Goal: Information Seeking & Learning: Learn about a topic

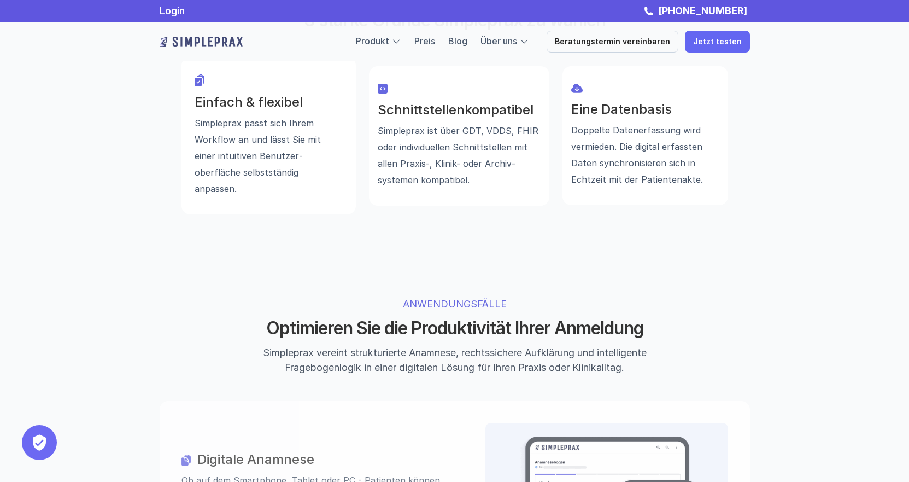
scroll to position [765, 0]
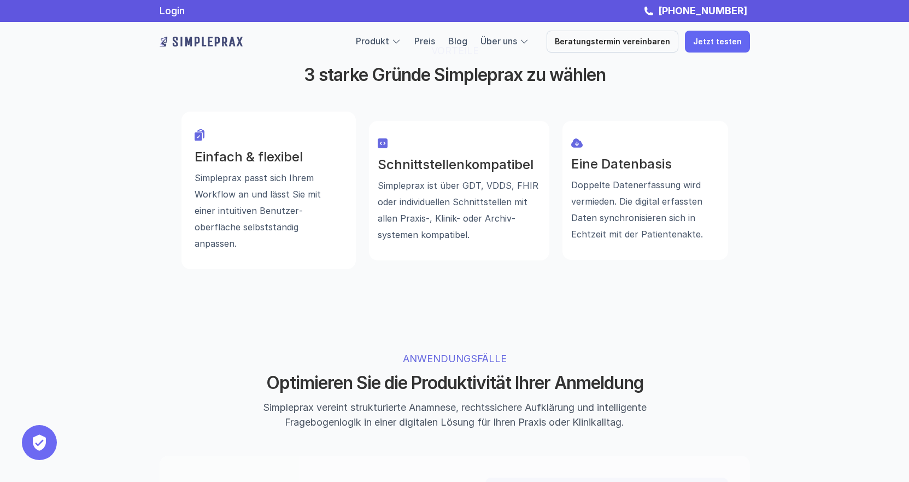
click at [265, 149] on h3 "Einfach & flexibel" at bounding box center [269, 157] width 148 height 16
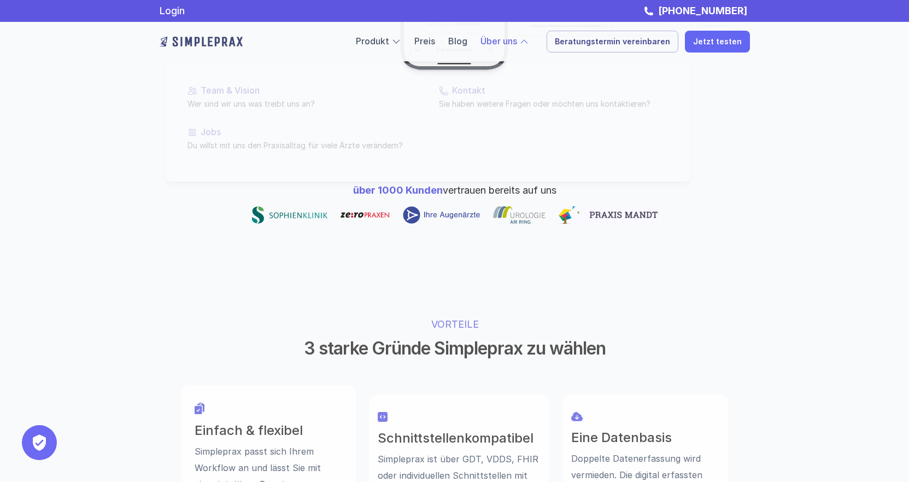
click at [521, 46] on div at bounding box center [428, 107] width 525 height 147
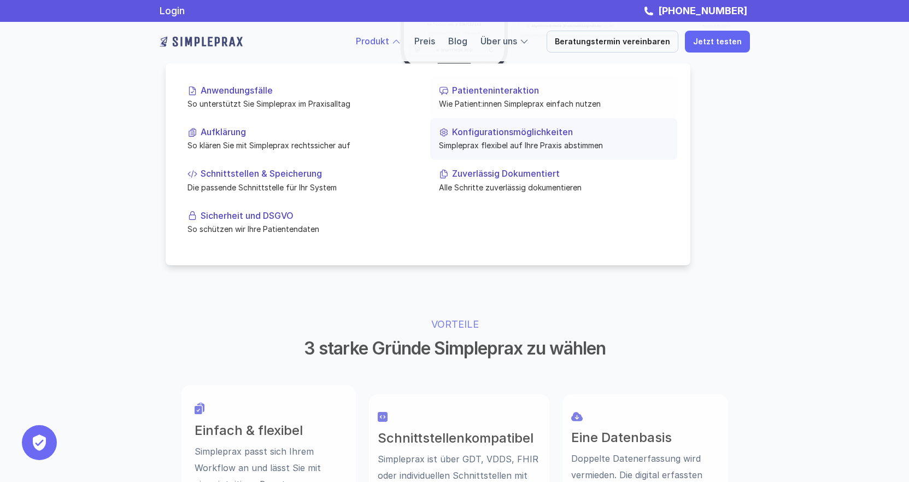
click at [477, 125] on link "Konfigurationsmöglichkeiten Simpleprax flexibel auf Ihre Praxis abstimmen" at bounding box center [553, 139] width 247 height 42
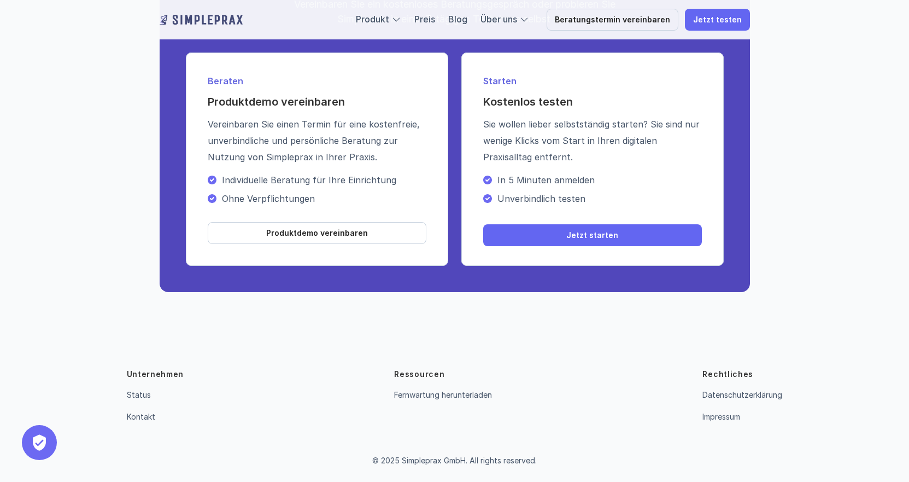
scroll to position [1930, 0]
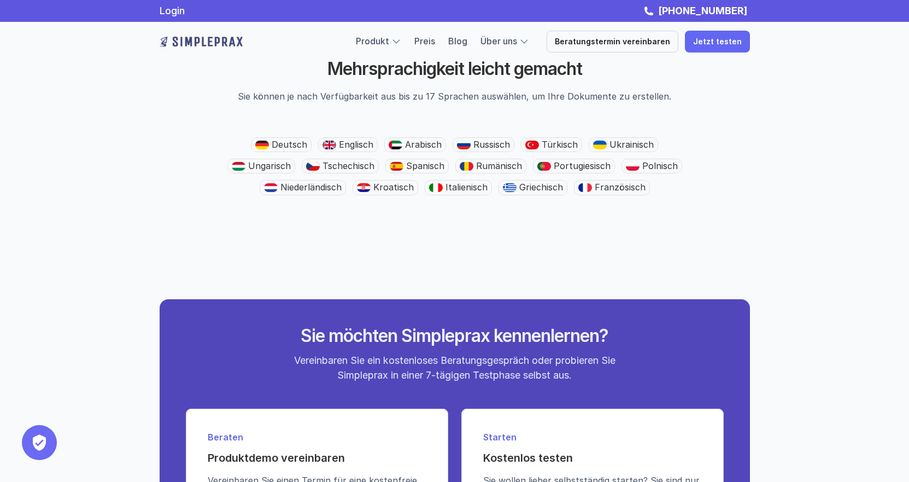
click at [301, 150] on p "Deutsch" at bounding box center [290, 144] width 36 height 10
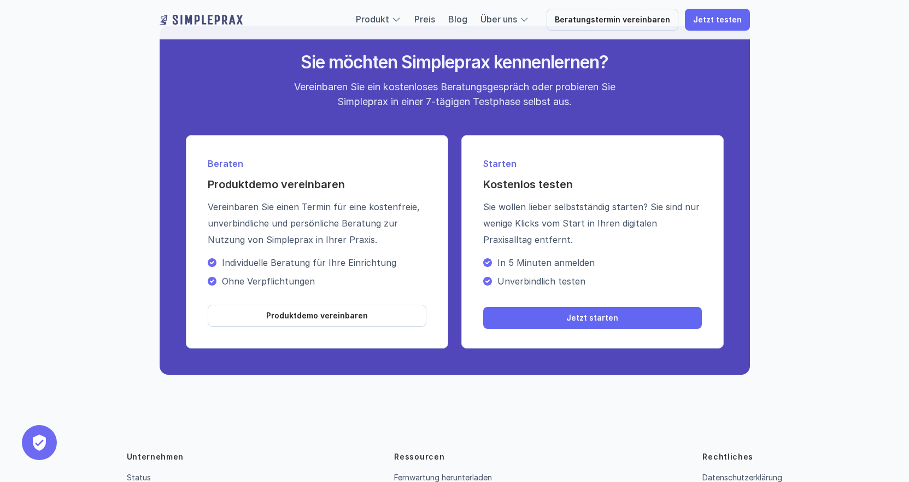
scroll to position [2313, 0]
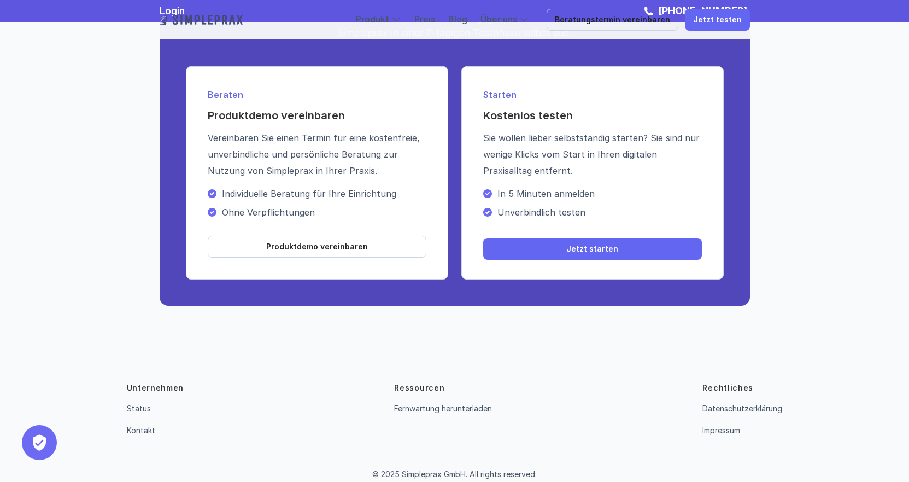
drag, startPoint x: 659, startPoint y: 359, endPoint x: 649, endPoint y: 313, distance: 46.8
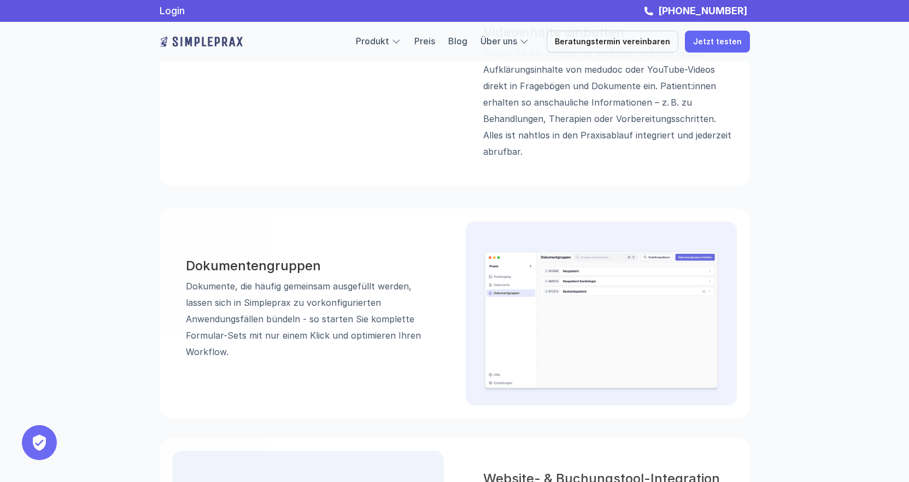
scroll to position [0, 0]
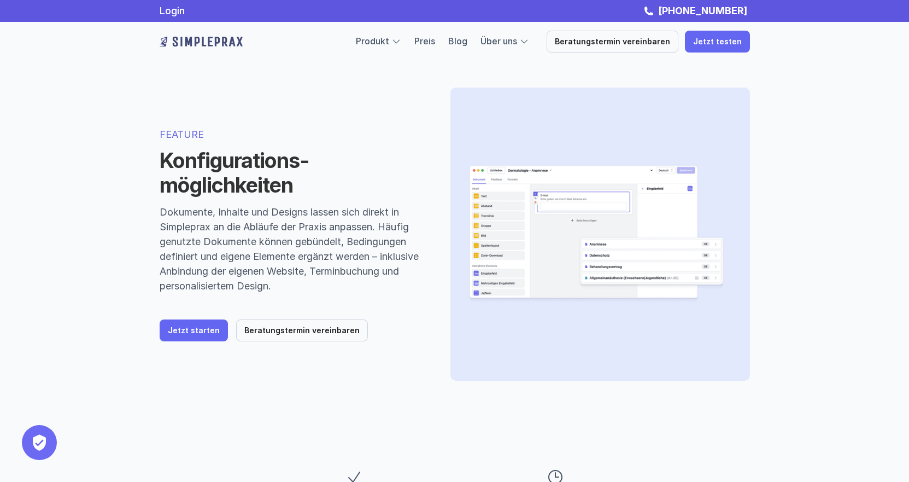
drag, startPoint x: 607, startPoint y: 362, endPoint x: 568, endPoint y: 169, distance: 196.9
click at [467, 41] on link "Blog" at bounding box center [457, 41] width 19 height 11
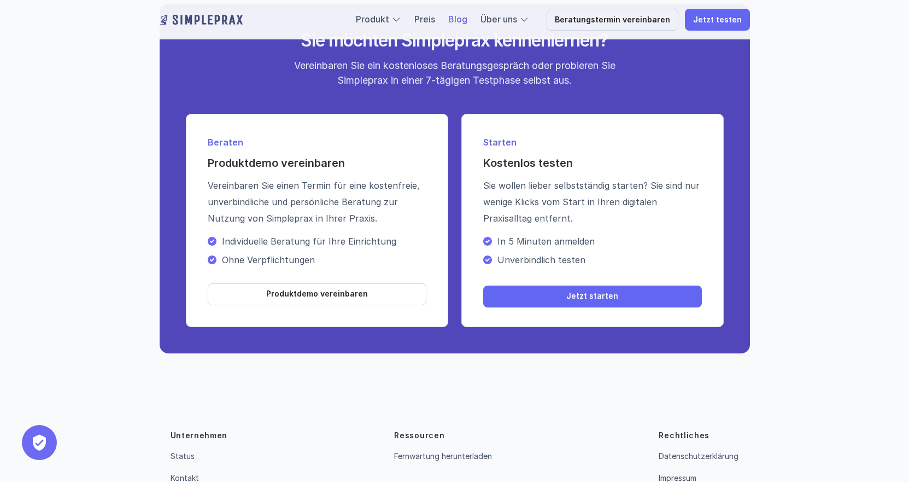
scroll to position [2630, 0]
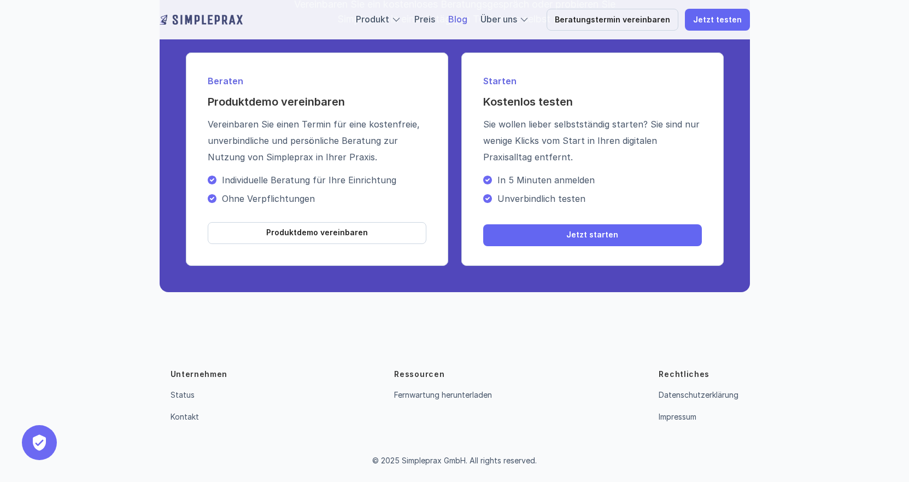
click at [397, 373] on p "Ressourcen" at bounding box center [419, 373] width 50 height 11
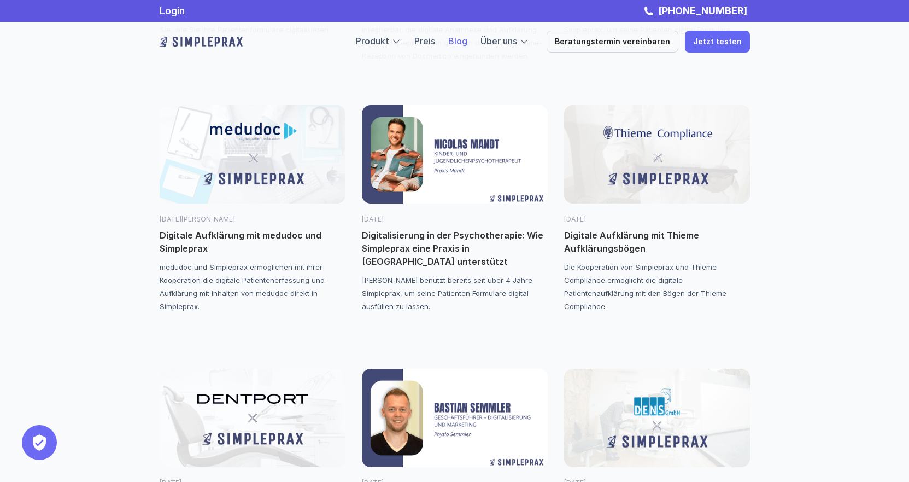
scroll to position [0, 0]
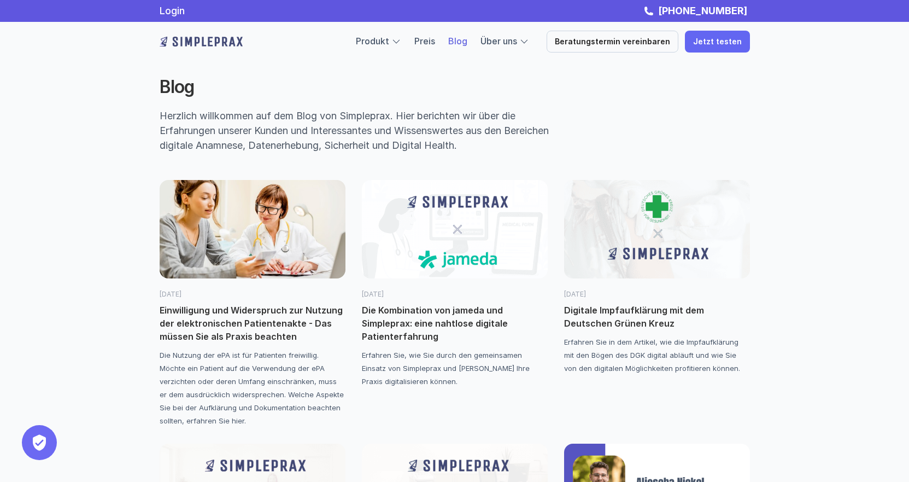
drag, startPoint x: 554, startPoint y: 159, endPoint x: 536, endPoint y: 59, distance: 101.6
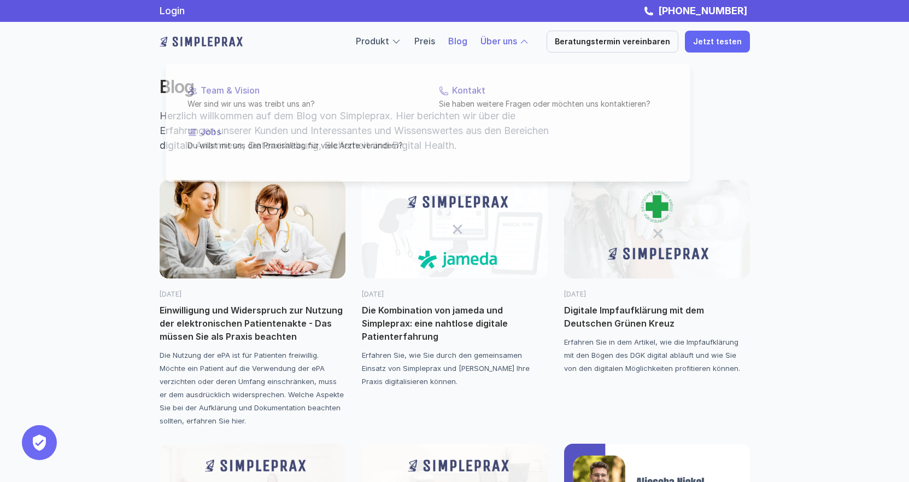
click at [517, 42] on link "Über uns" at bounding box center [498, 41] width 37 height 11
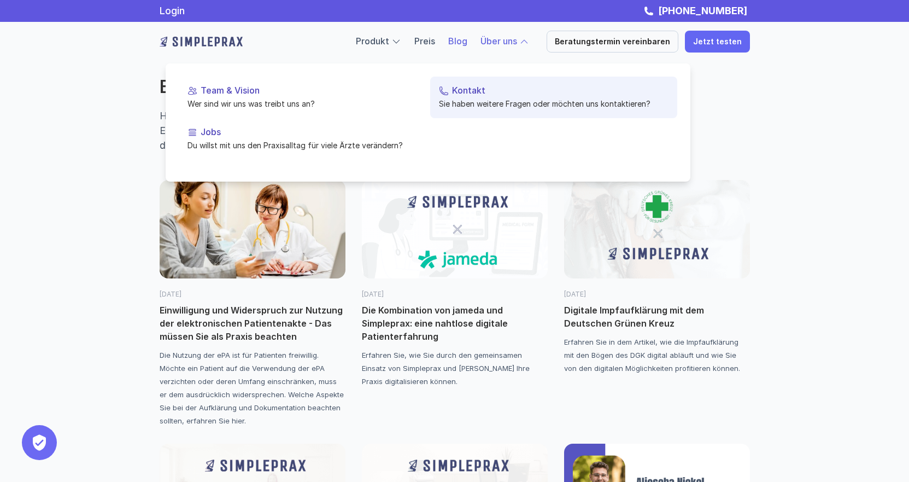
click at [473, 80] on link "Kontakt Sie haben weitere Fragen oder möchten uns kontaktieren?" at bounding box center [553, 98] width 247 height 42
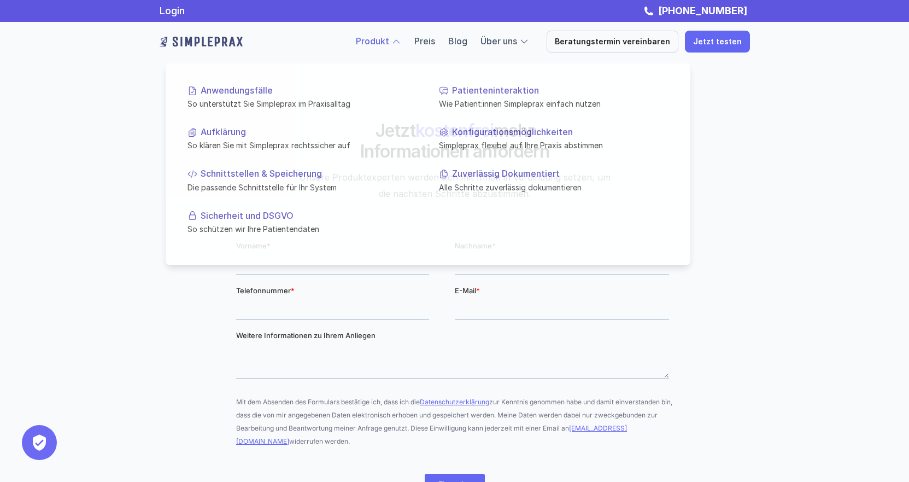
click at [401, 42] on div at bounding box center [396, 42] width 10 height 10
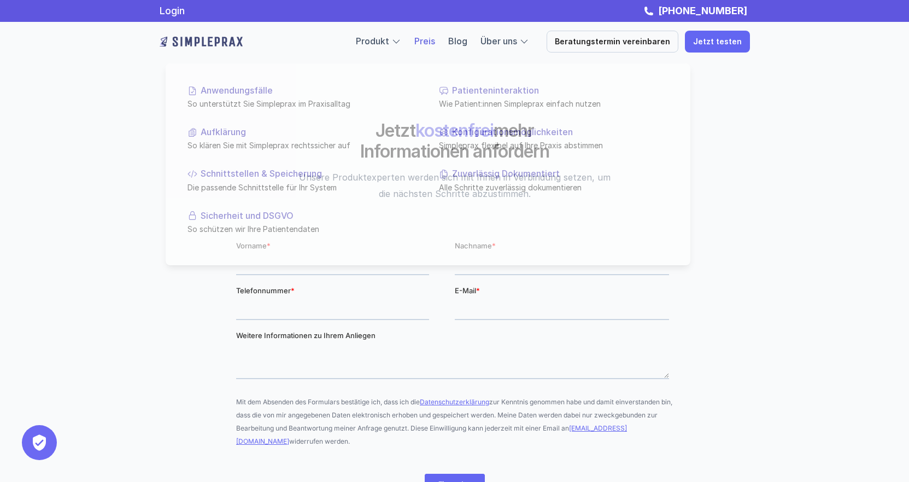
click at [433, 40] on link "Preis" at bounding box center [424, 41] width 21 height 11
